Goal: Task Accomplishment & Management: Use online tool/utility

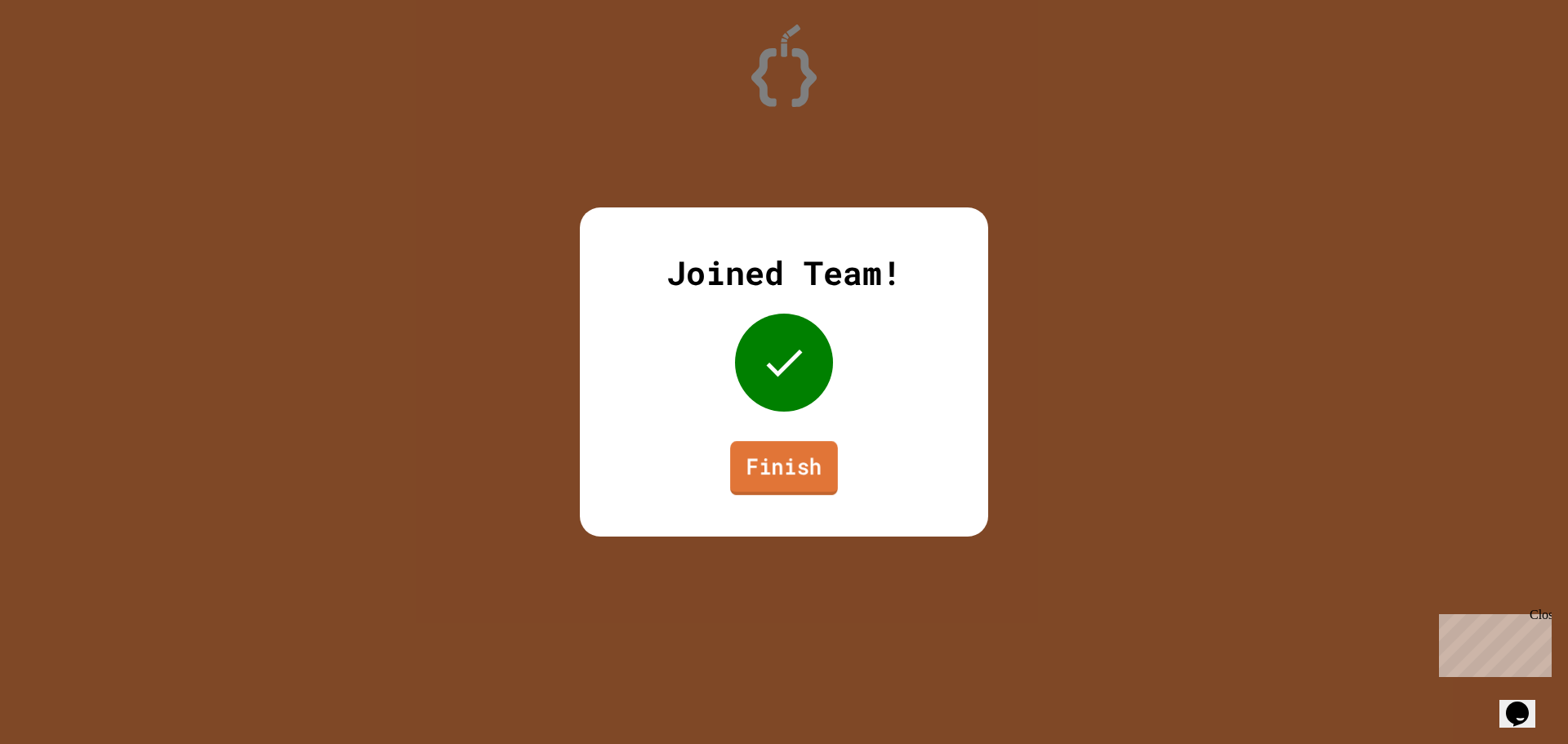
click at [773, 493] on link "Finish" at bounding box center [783, 467] width 107 height 54
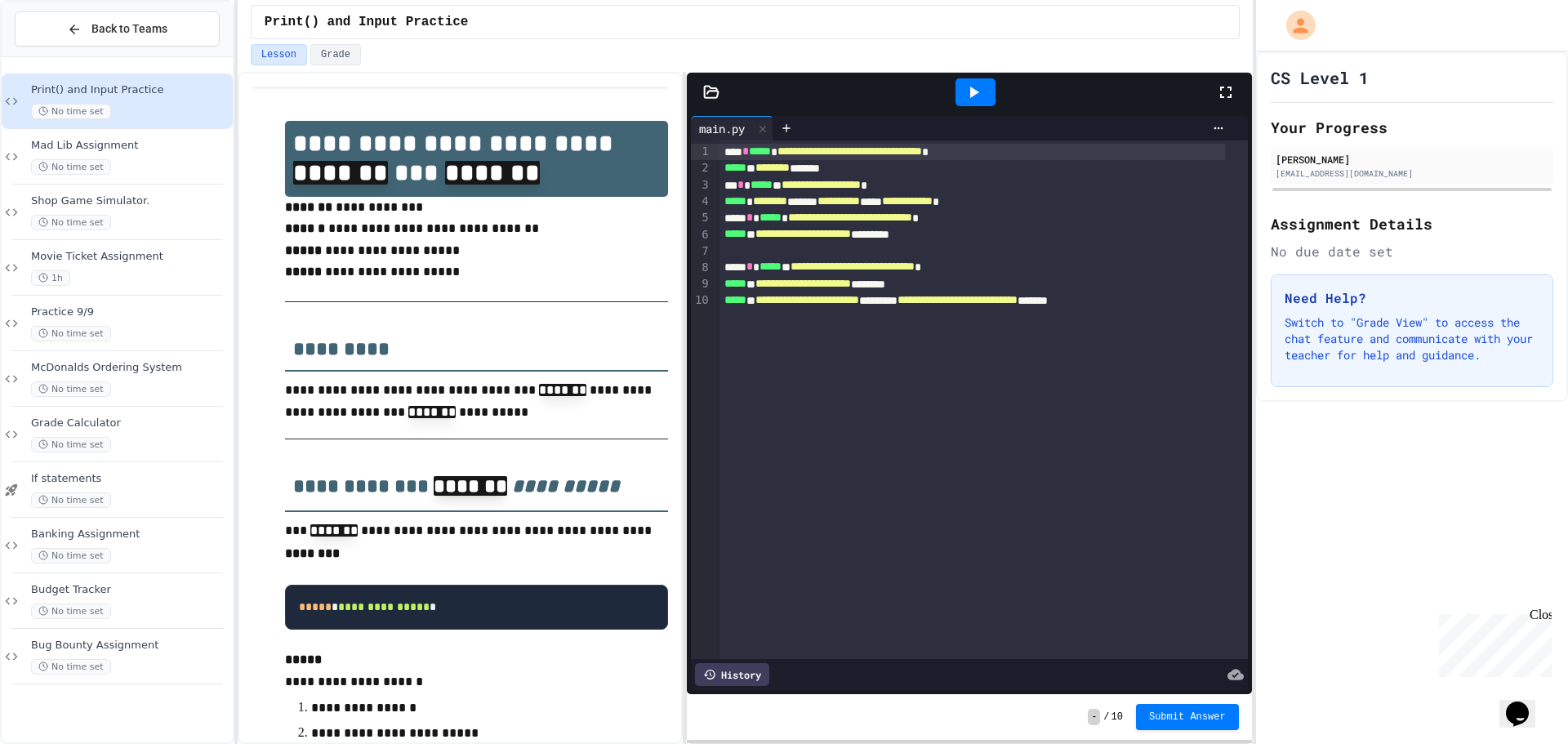
click at [172, 664] on div "No time set" at bounding box center [130, 667] width 198 height 16
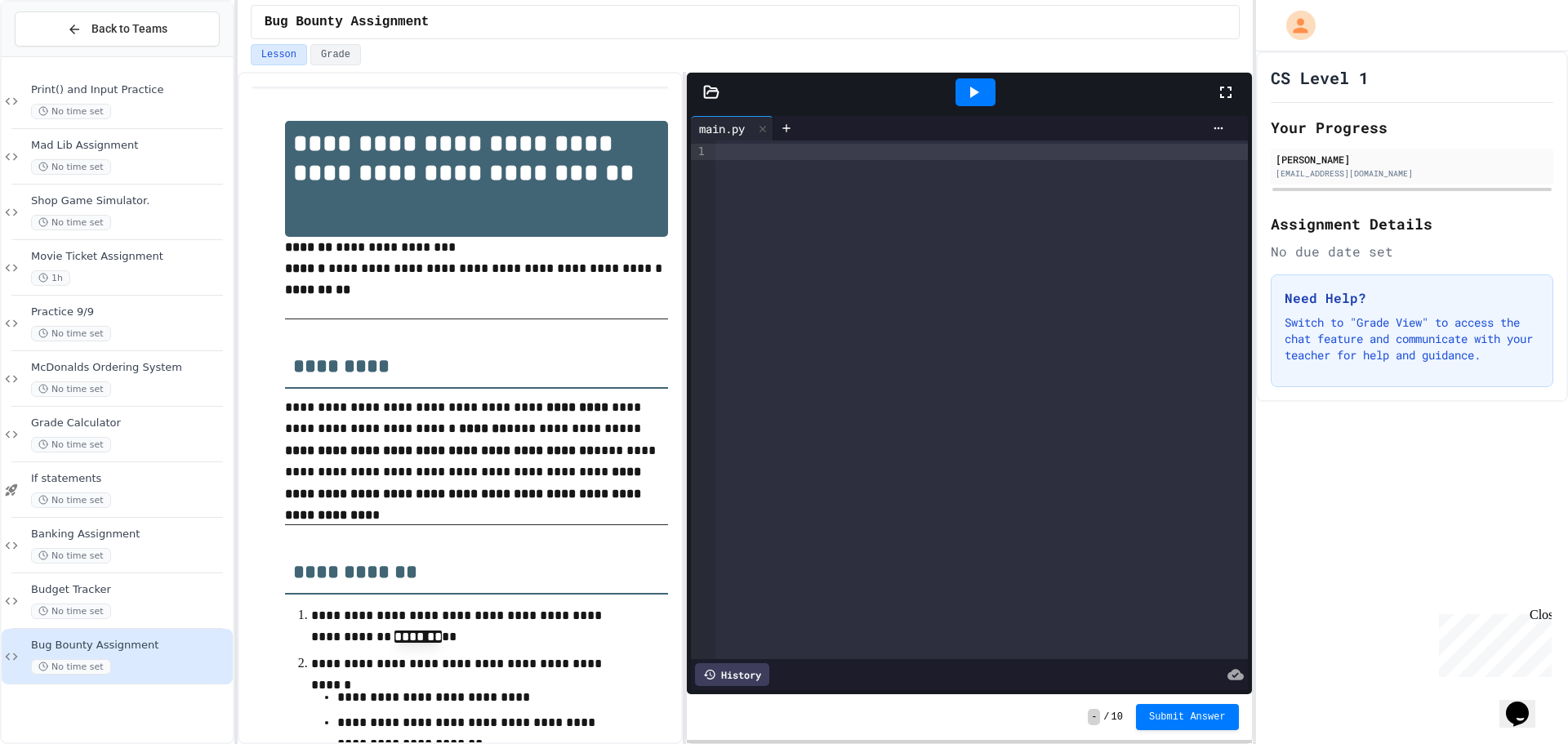
drag, startPoint x: 915, startPoint y: 272, endPoint x: 890, endPoint y: 308, distance: 43.8
click at [896, 309] on div at bounding box center [981, 400] width 532 height 519
drag, startPoint x: 891, startPoint y: 297, endPoint x: 891, endPoint y: 306, distance: 9.0
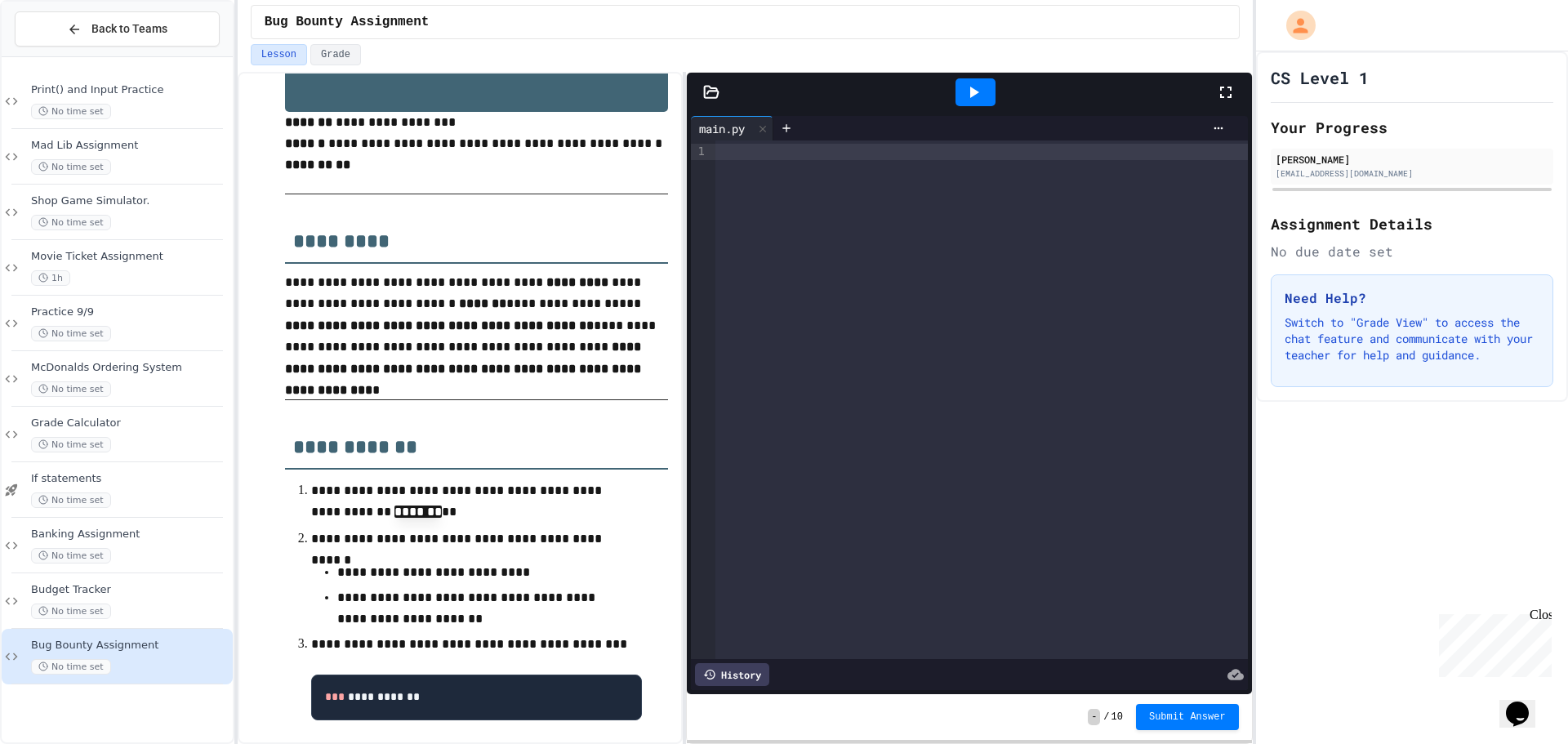
scroll to position [163, 0]
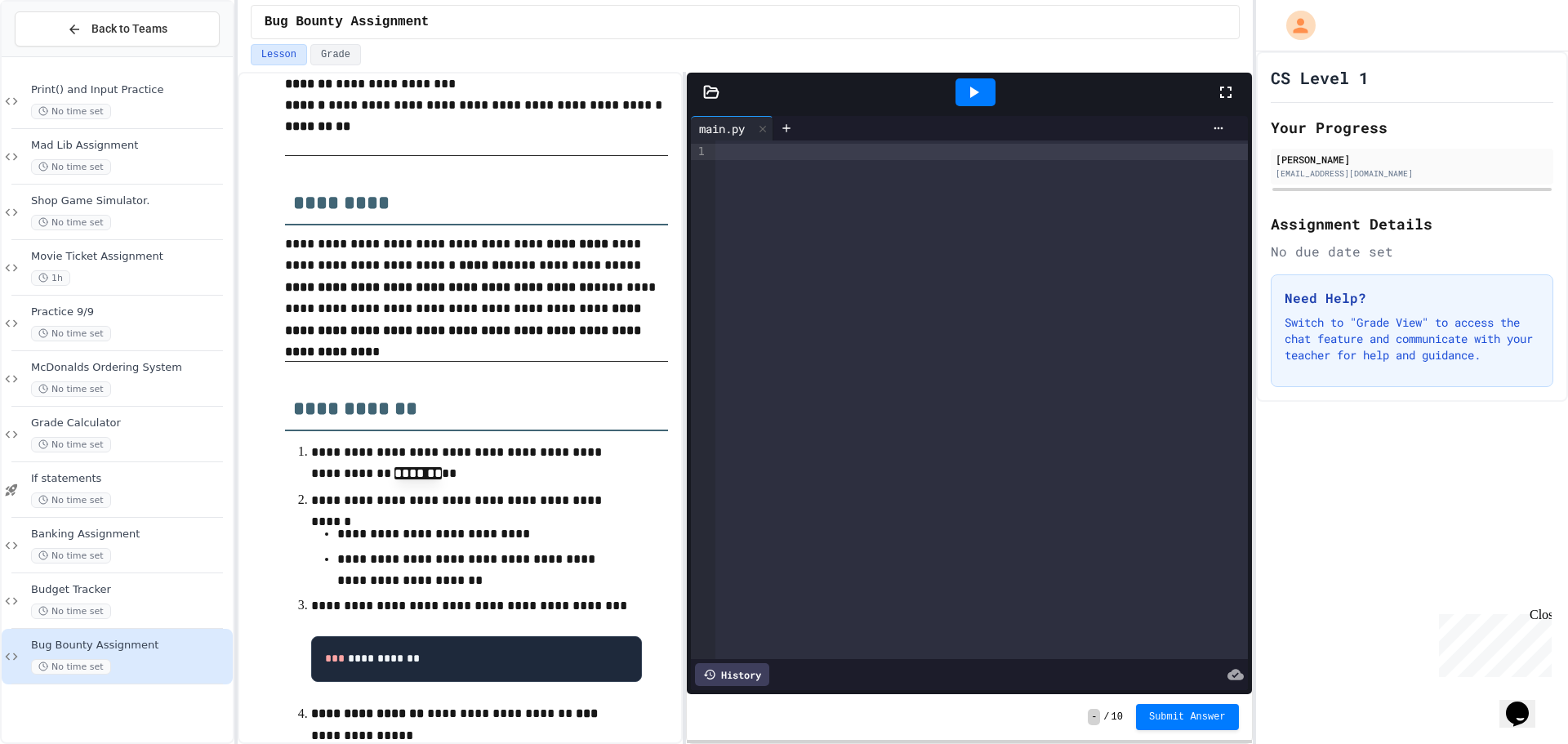
click at [914, 188] on div at bounding box center [981, 400] width 532 height 519
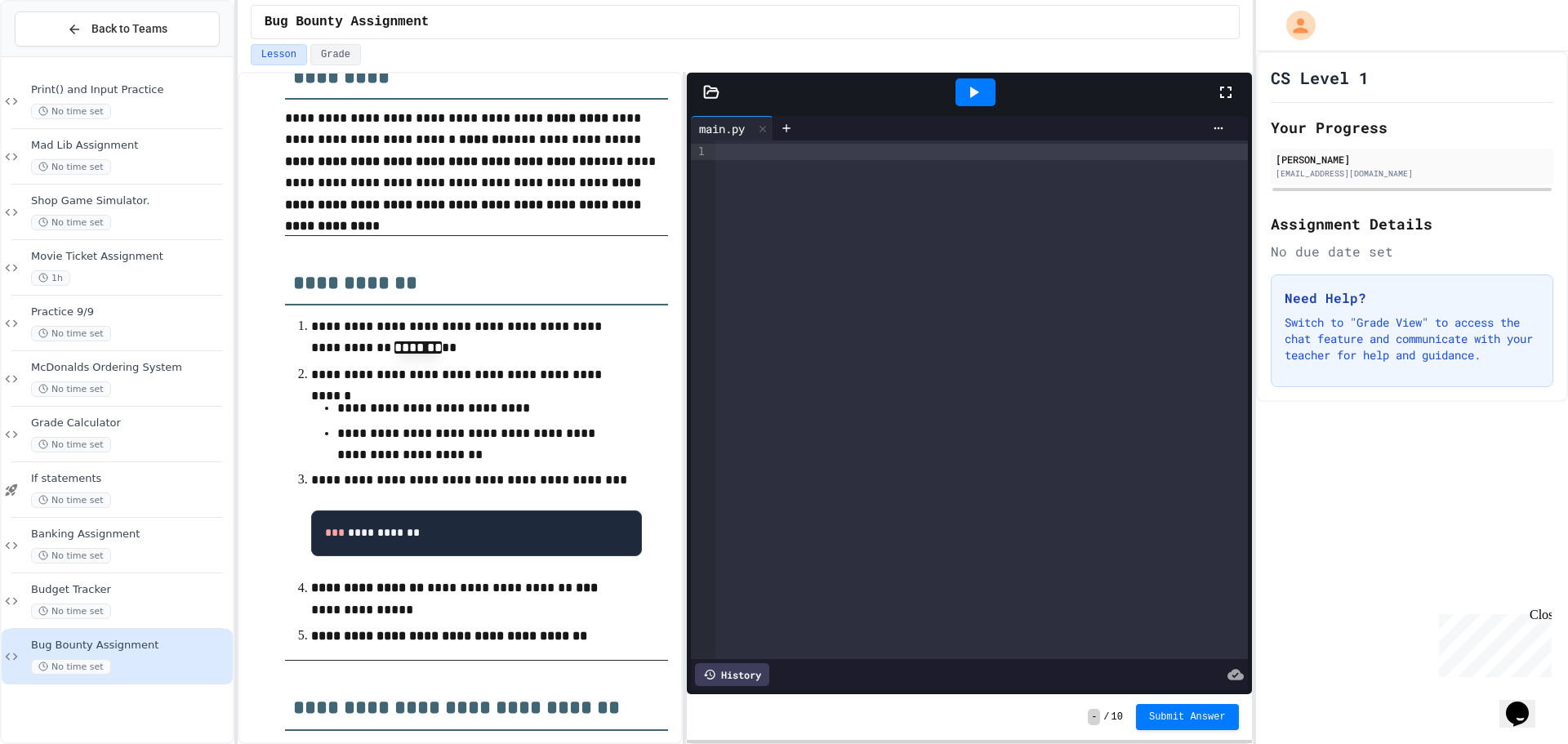
scroll to position [327, 0]
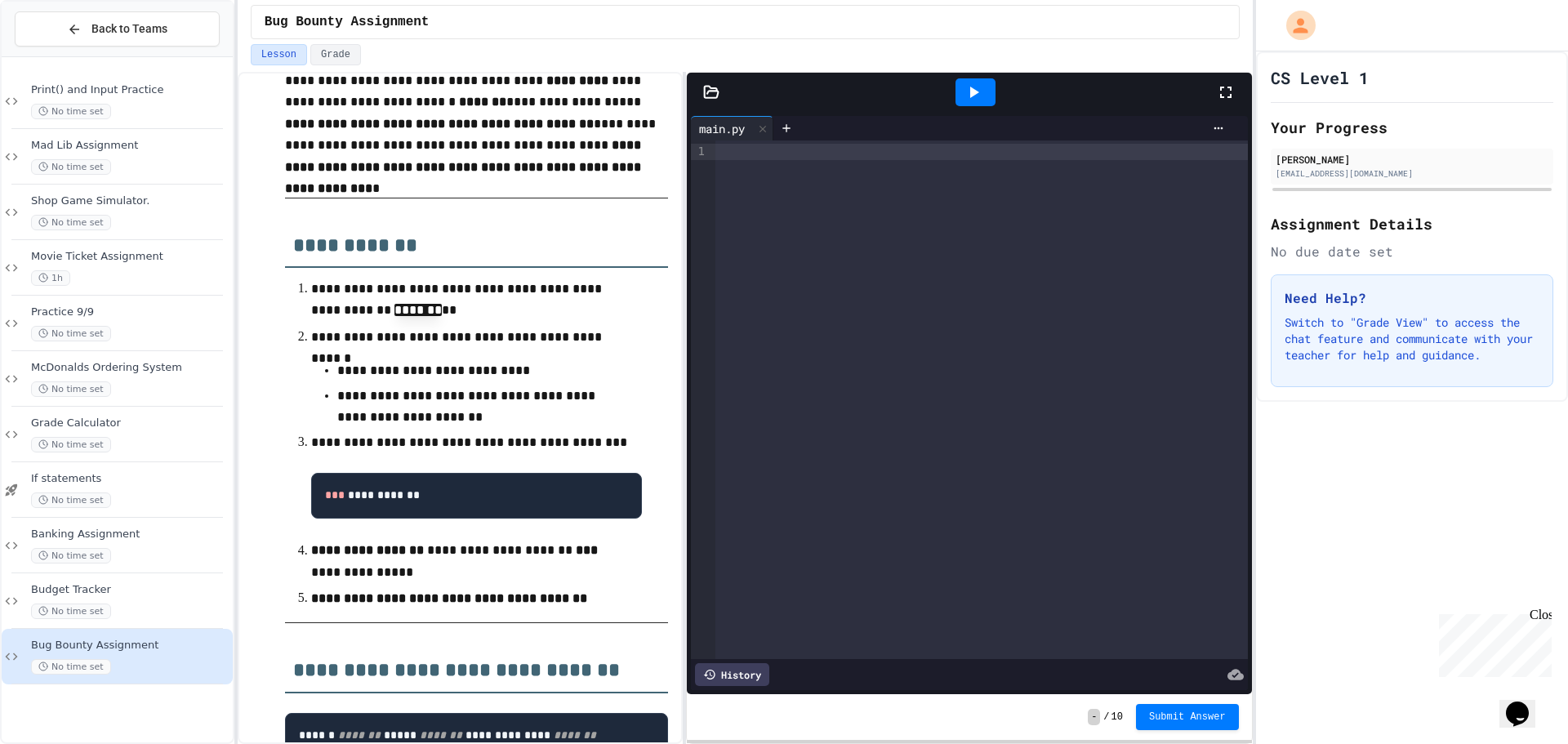
click at [159, 662] on div "No time set" at bounding box center [130, 667] width 198 height 16
click at [463, 604] on strong "**********" at bounding box center [449, 598] width 276 height 12
click at [468, 681] on strong "**********" at bounding box center [457, 671] width 327 height 20
click at [994, 560] on div at bounding box center [981, 400] width 532 height 519
click at [976, 97] on icon at bounding box center [974, 92] width 20 height 20
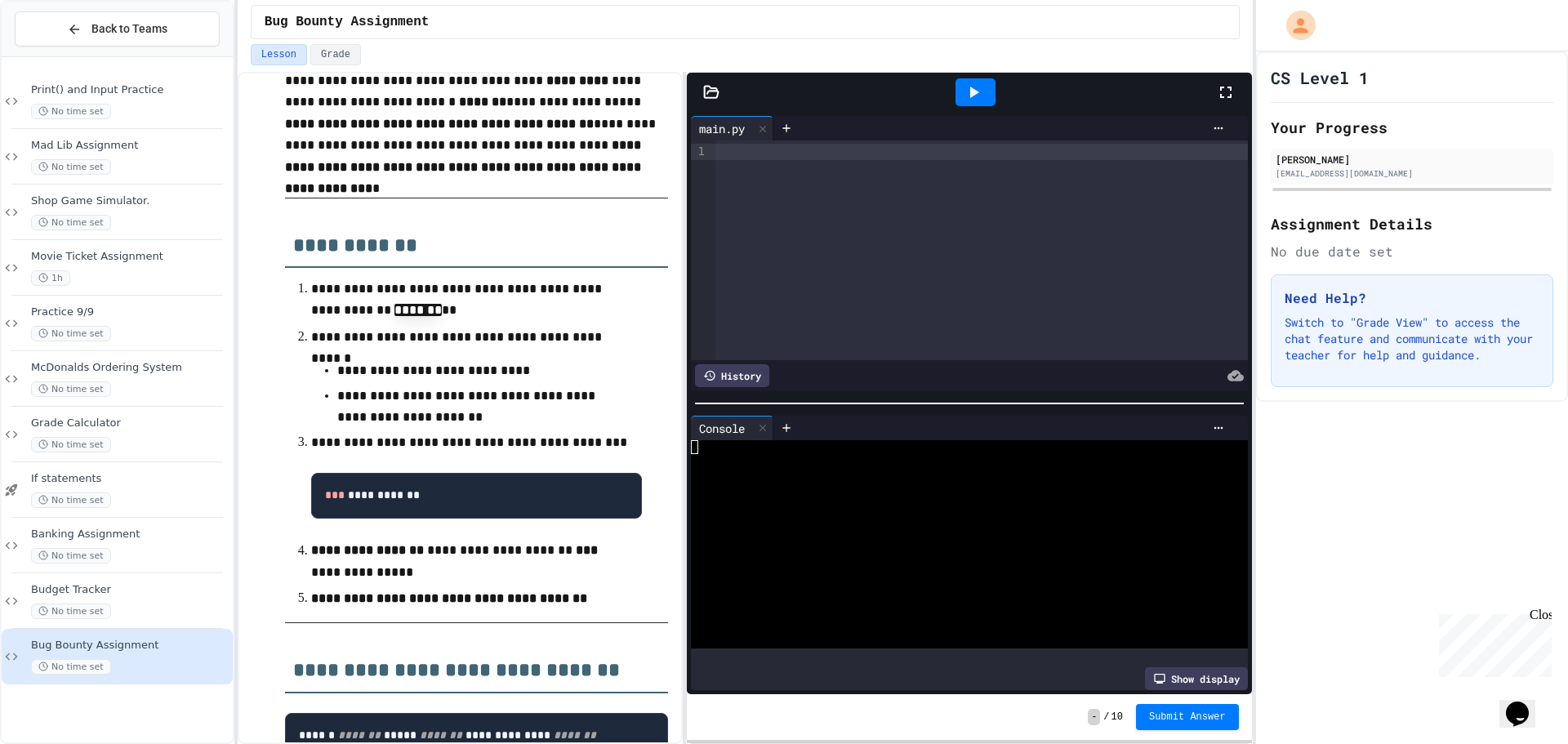
drag, startPoint x: 980, startPoint y: 85, endPoint x: 994, endPoint y: 107, distance: 26.1
click at [981, 86] on icon at bounding box center [974, 92] width 20 height 20
drag, startPoint x: 1015, startPoint y: 339, endPoint x: 1034, endPoint y: 310, distance: 34.7
click at [1023, 322] on div at bounding box center [981, 251] width 532 height 220
click at [1077, 213] on div at bounding box center [981, 251] width 532 height 220
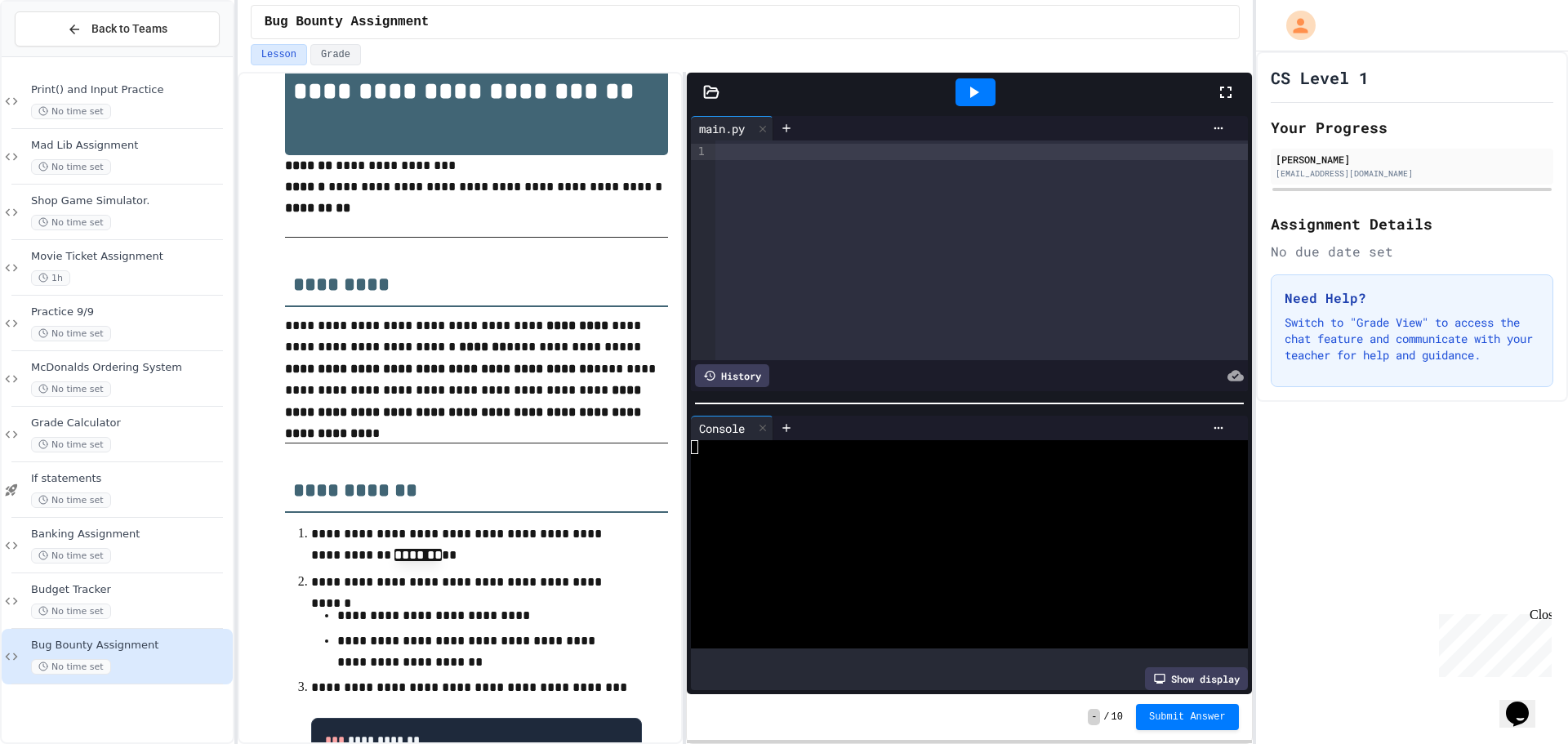
scroll to position [0, 0]
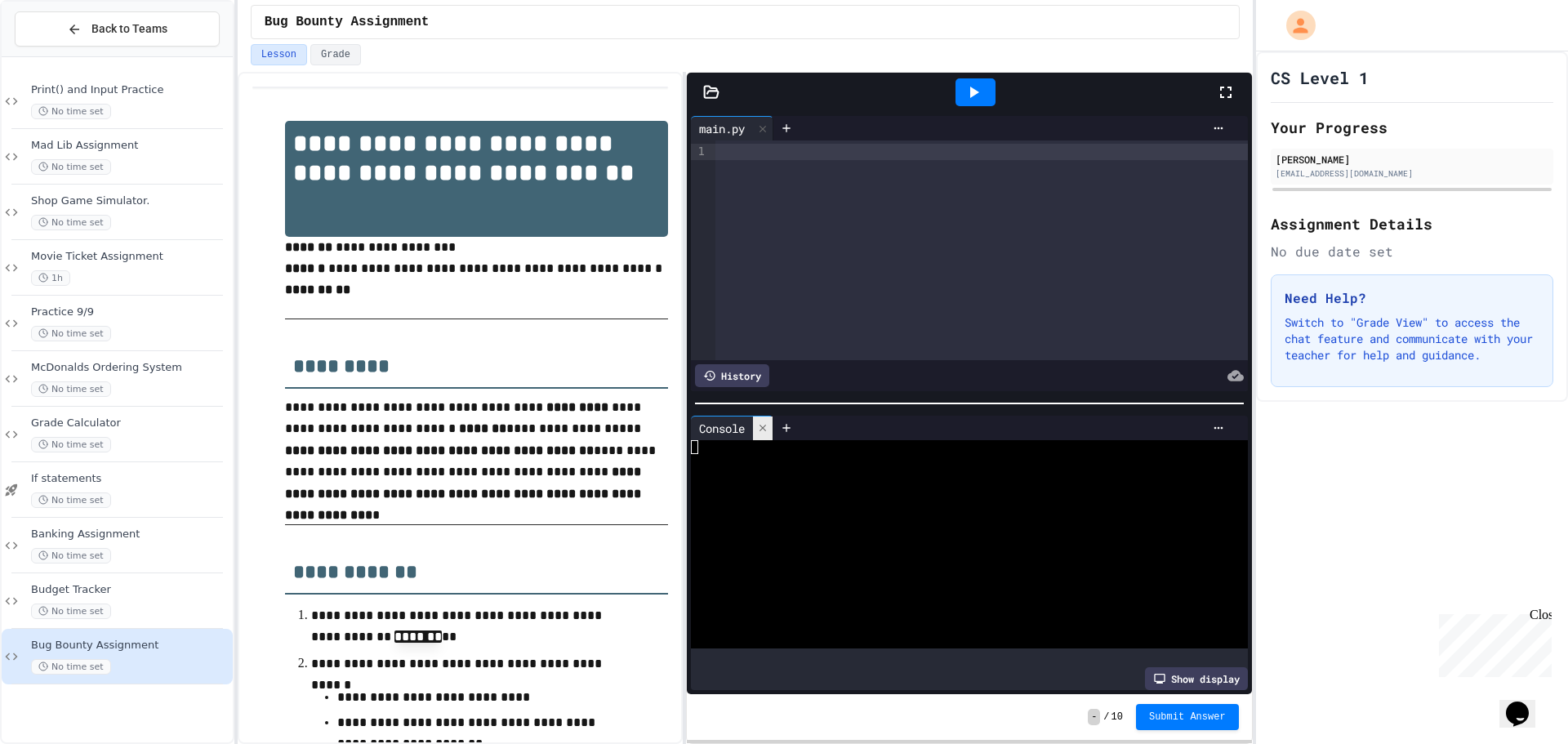
click at [768, 422] on icon at bounding box center [763, 428] width 12 height 12
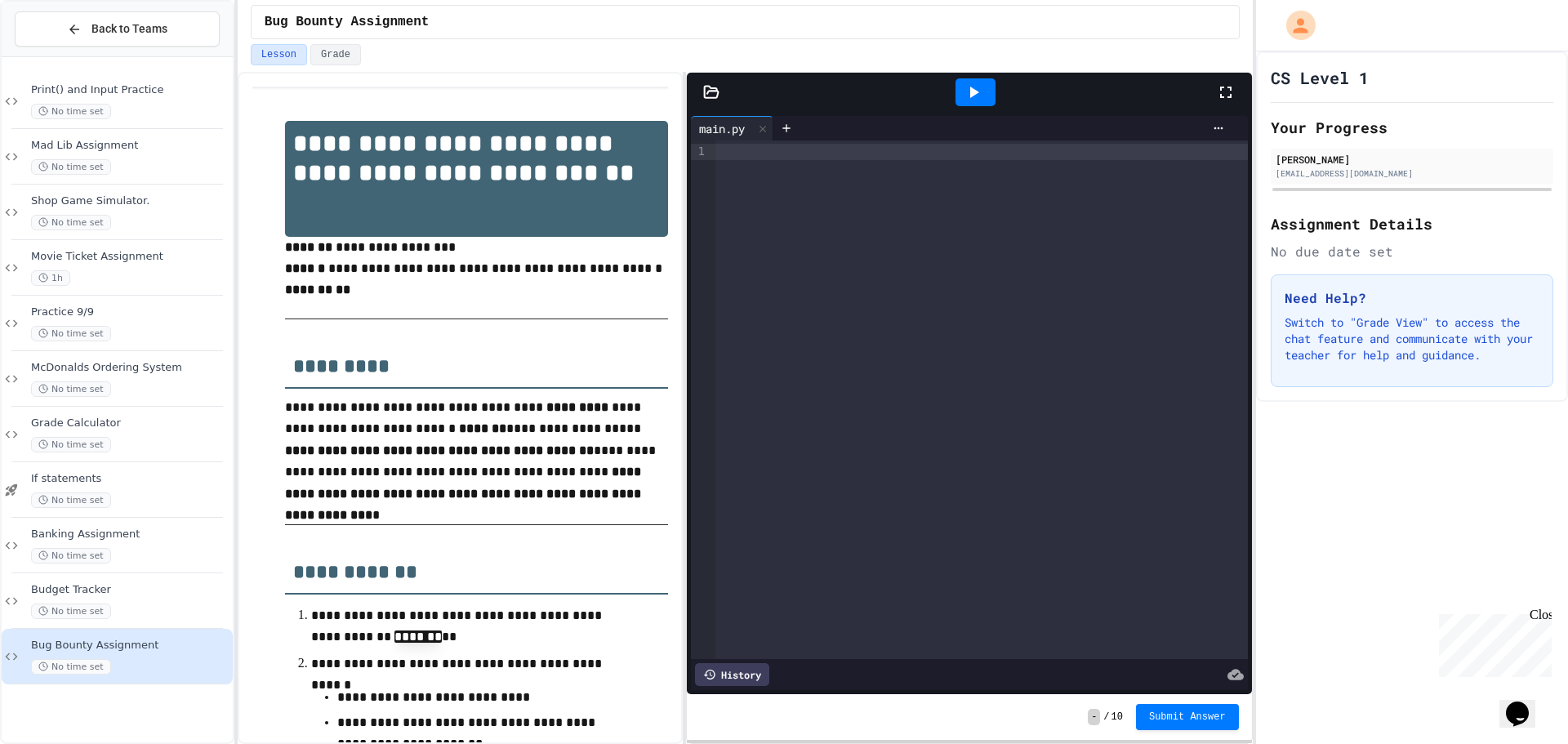
scroll to position [82, 0]
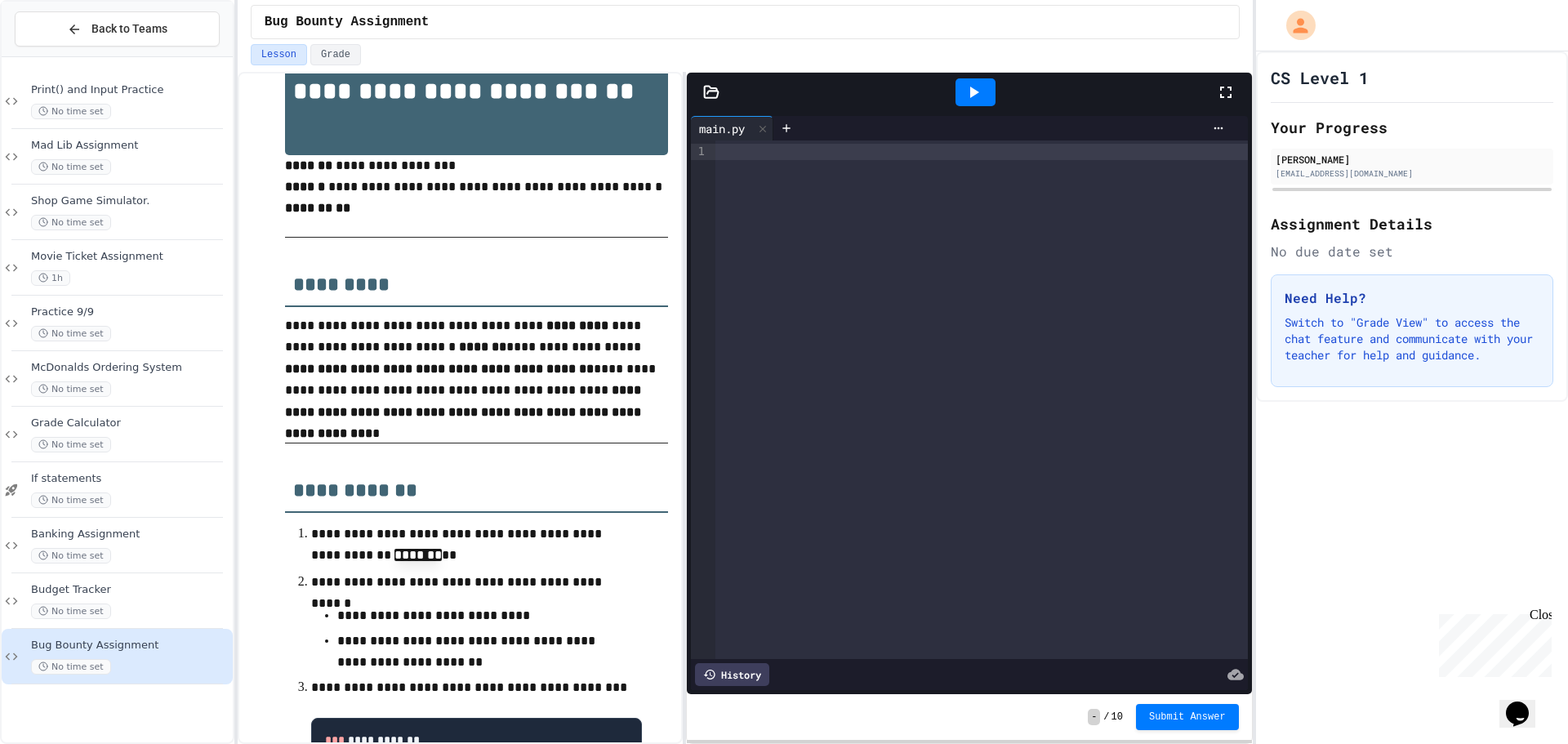
click at [167, 669] on div "No time set" at bounding box center [130, 667] width 198 height 16
click at [165, 669] on div "No time set" at bounding box center [130, 667] width 198 height 16
click at [164, 667] on div "No time set" at bounding box center [130, 667] width 198 height 16
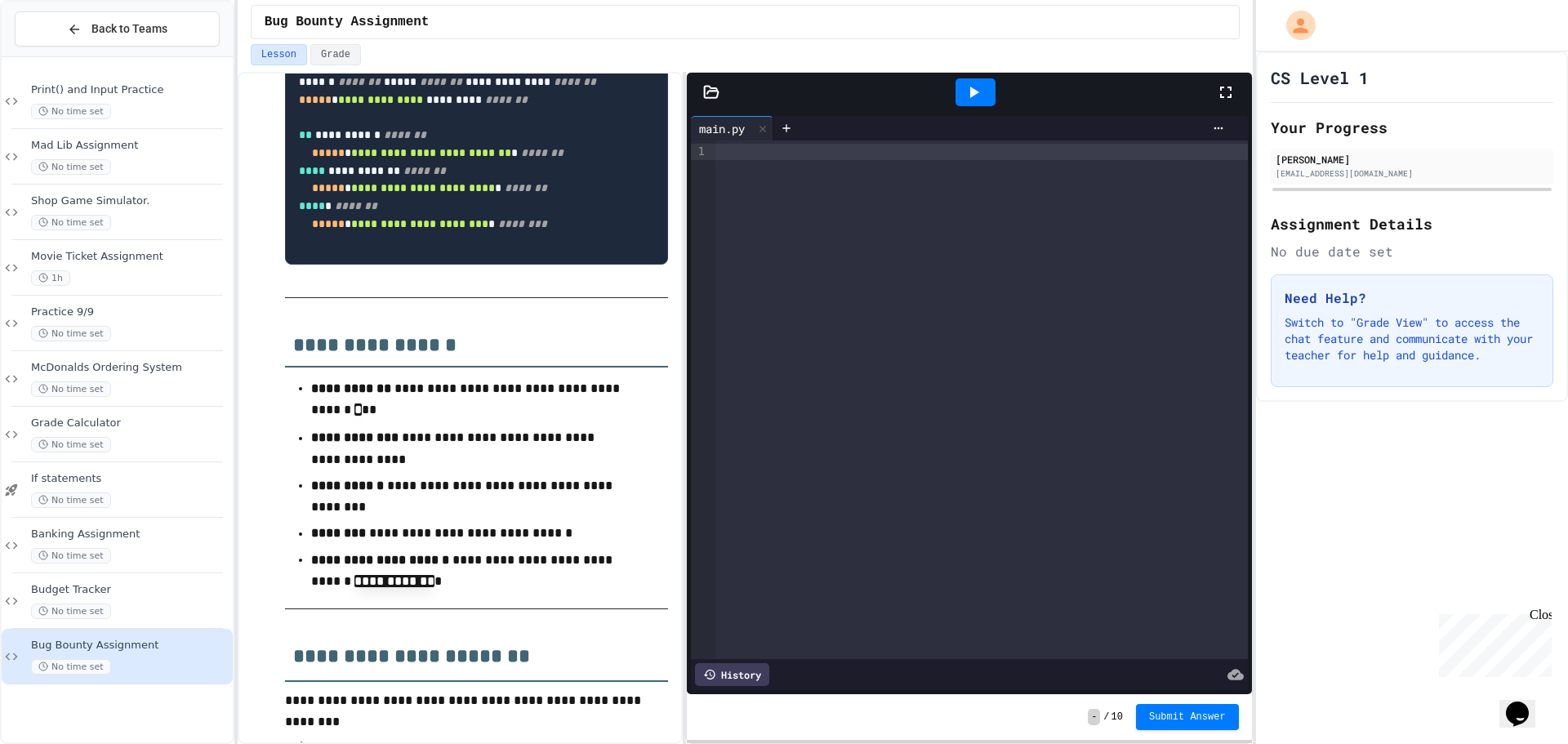
scroll to position [898, 0]
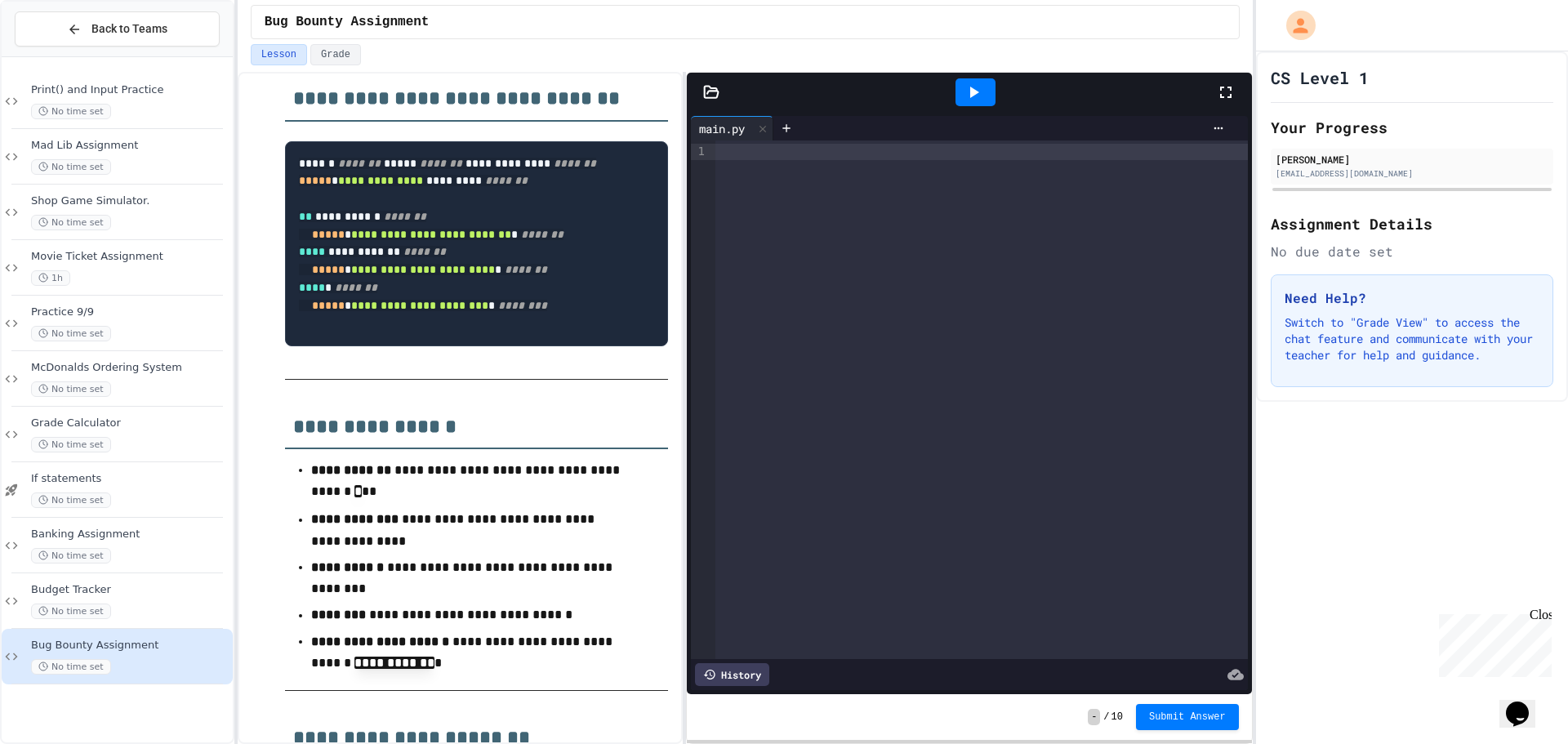
drag, startPoint x: 301, startPoint y: 193, endPoint x: 574, endPoint y: 392, distance: 337.8
click at [574, 347] on pre "**********" at bounding box center [477, 244] width 383 height 205
click at [504, 449] on h2 "**********" at bounding box center [477, 422] width 383 height 57
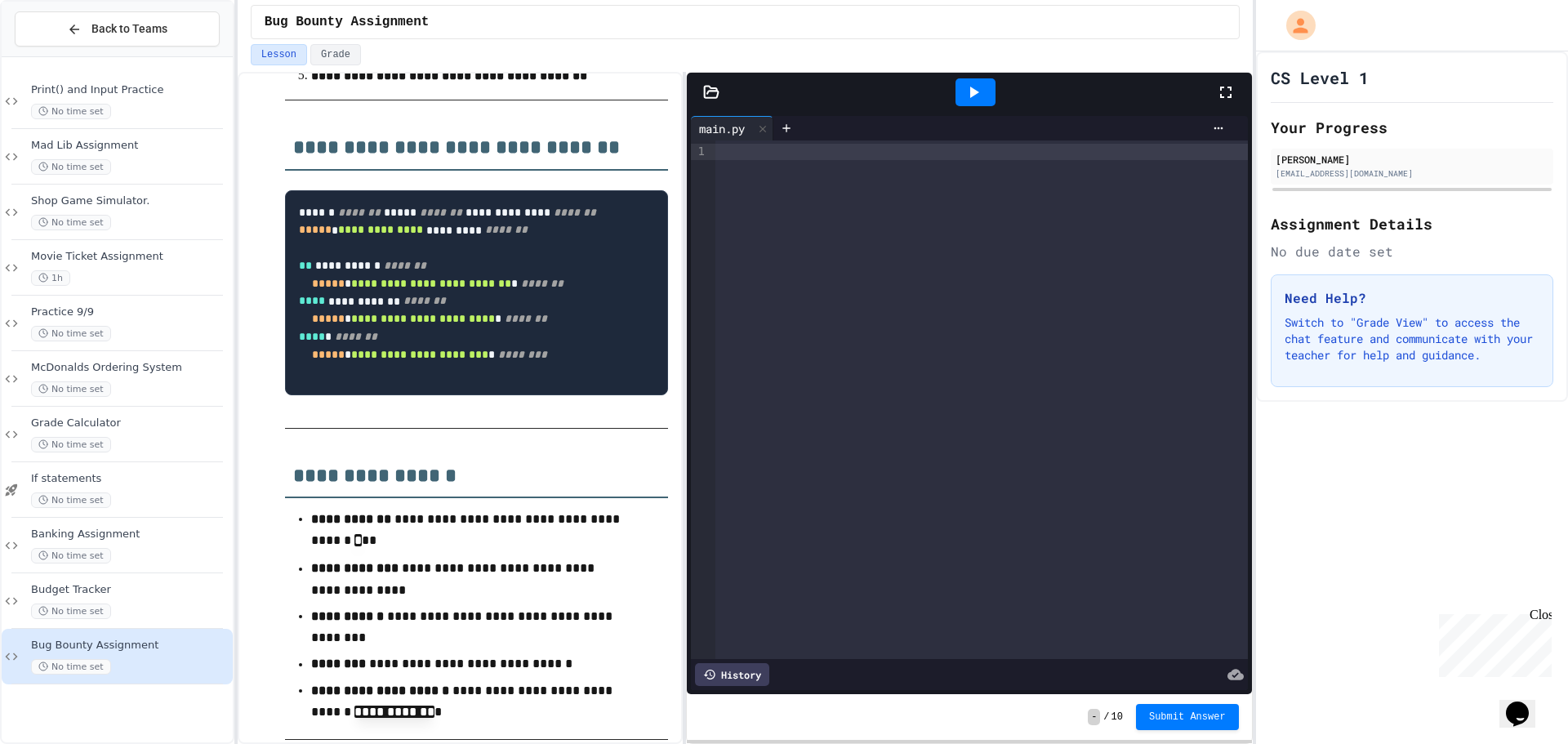
scroll to position [931, 0]
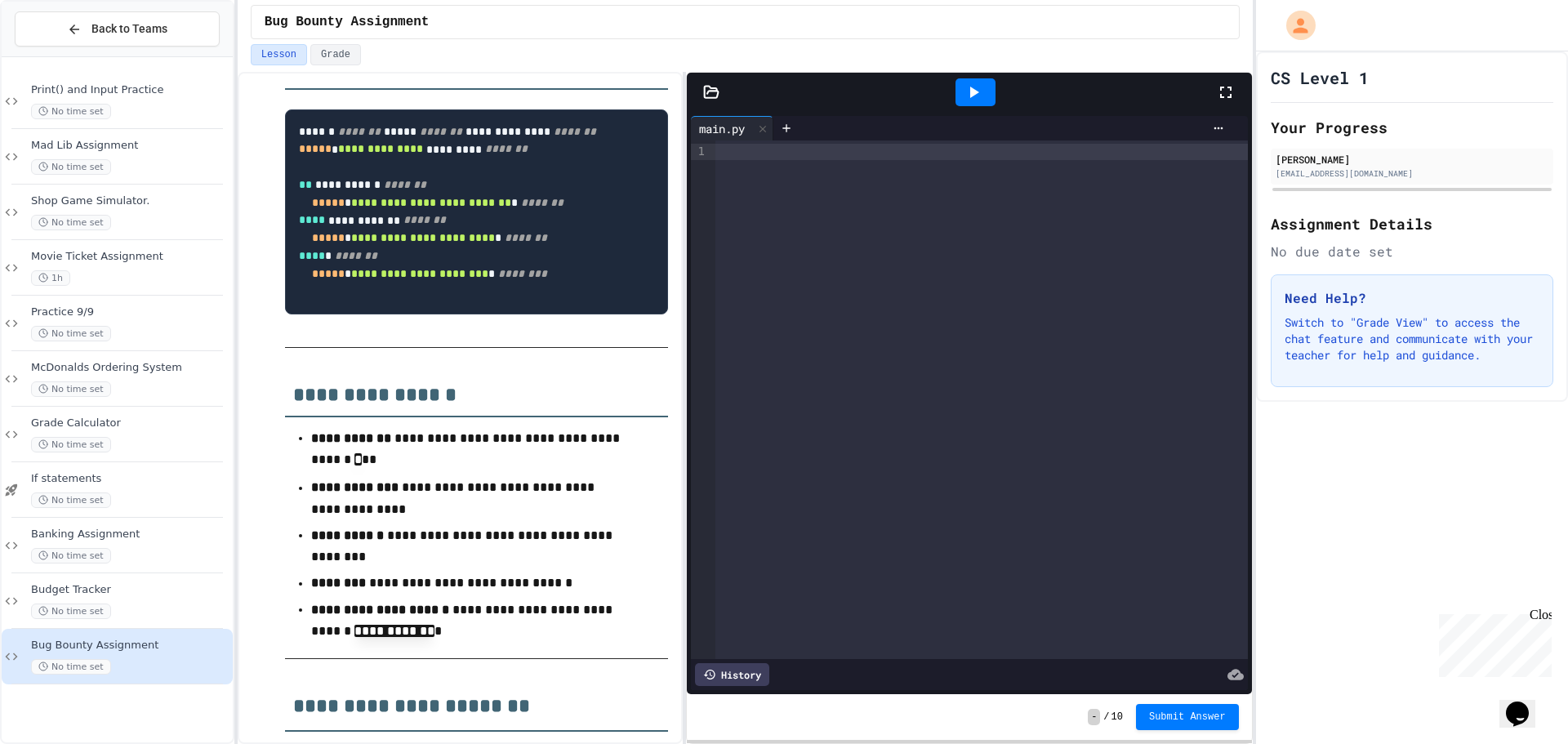
click at [822, 406] on div at bounding box center [981, 400] width 532 height 519
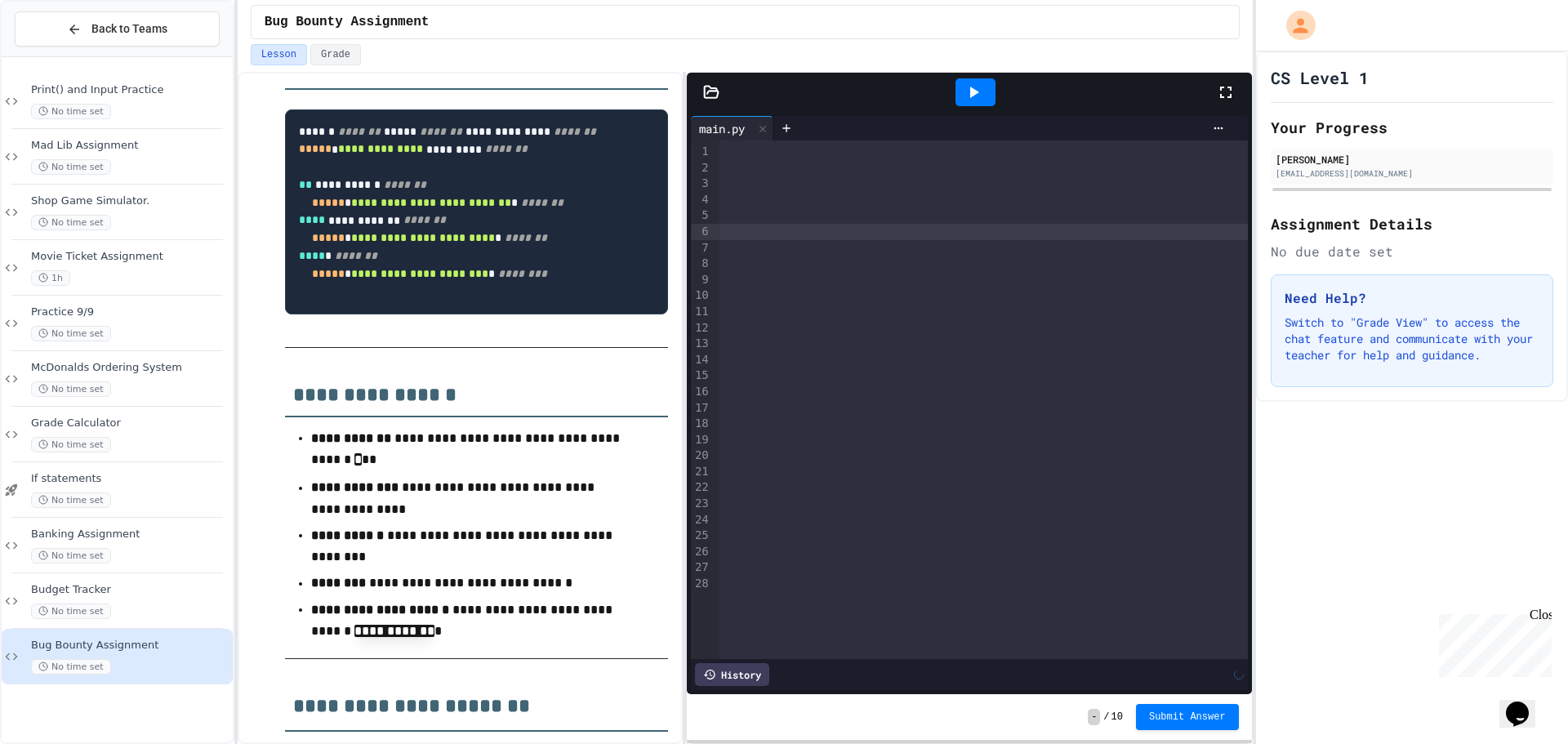
scroll to position [0, 0]
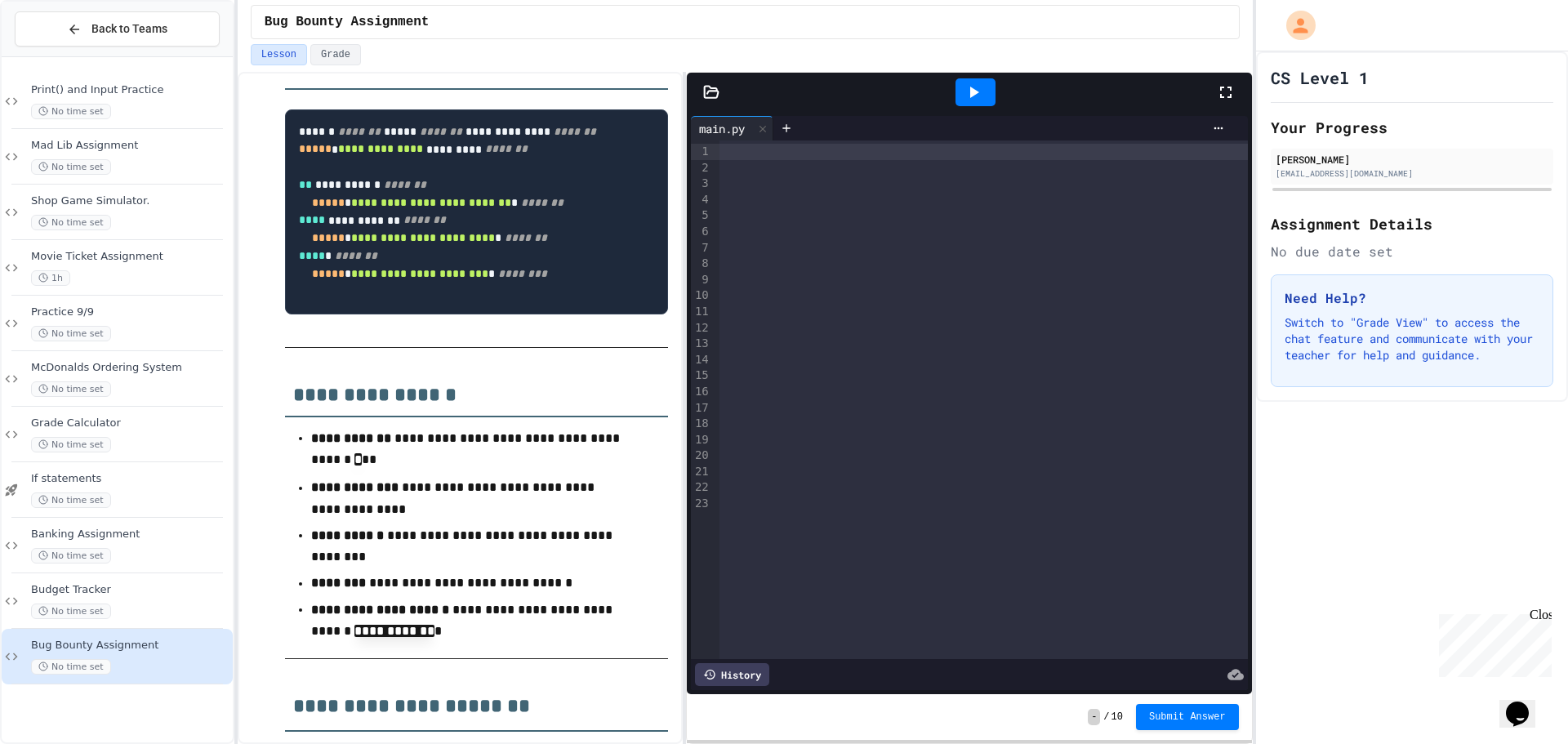
click at [991, 449] on div at bounding box center [983, 456] width 527 height 17
click at [996, 481] on div at bounding box center [983, 487] width 527 height 17
click at [1004, 503] on div at bounding box center [983, 504] width 527 height 17
